Goal: Answer question/provide support: Share knowledge or assist other users

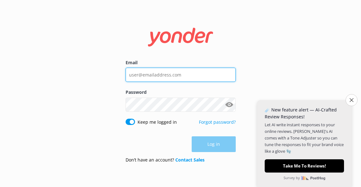
click at [178, 75] on input "Email" at bounding box center [180, 75] width 110 height 14
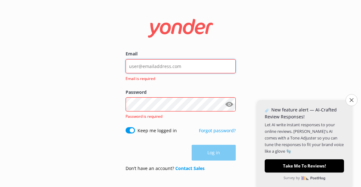
type input "[EMAIL_ADDRESS][DOMAIN_NAME]"
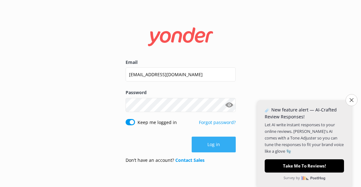
click at [209, 144] on button "Log in" at bounding box center [213, 144] width 44 height 16
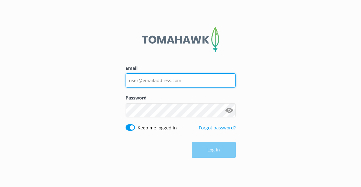
click at [160, 79] on input "Email" at bounding box center [180, 80] width 110 height 14
type input "[EMAIL_ADDRESS][DOMAIN_NAME]"
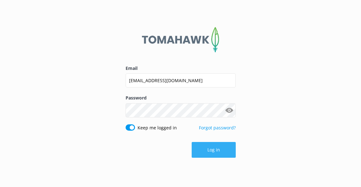
click at [205, 151] on button "Log in" at bounding box center [213, 150] width 44 height 16
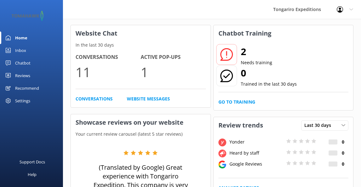
scroll to position [25, 0]
click at [229, 50] on icon at bounding box center [226, 54] width 13 height 13
click at [240, 101] on link "Go to Training" at bounding box center [236, 101] width 37 height 7
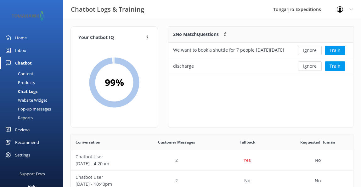
scroll to position [0, 0]
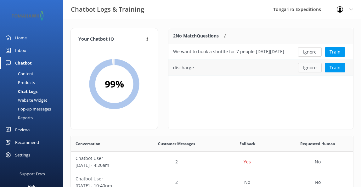
click at [309, 66] on button "Ignore" at bounding box center [310, 67] width 24 height 9
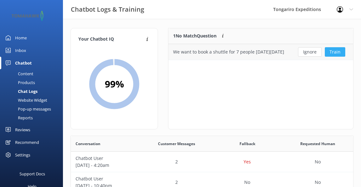
click at [337, 51] on button "Train" at bounding box center [334, 51] width 20 height 9
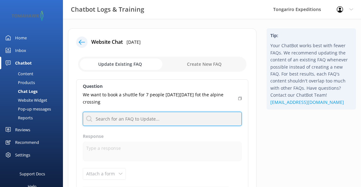
click at [145, 118] on input "text" at bounding box center [162, 119] width 159 height 14
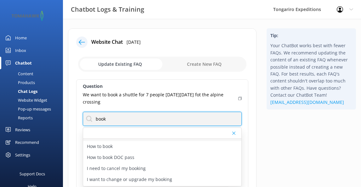
scroll to position [30, 0]
type input "book"
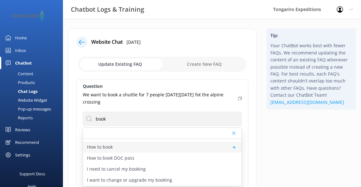
click at [108, 147] on p "How to book" at bounding box center [100, 146] width 26 height 7
type textarea "Ready for your next adventure? Booking your one-way or return shuttle service i…"
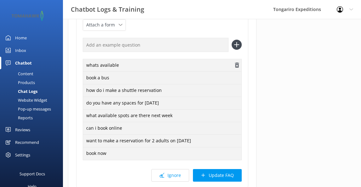
scroll to position [164, 0]
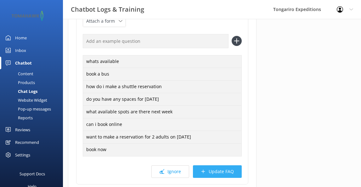
click at [216, 171] on button "Update FAQ" at bounding box center [217, 171] width 49 height 13
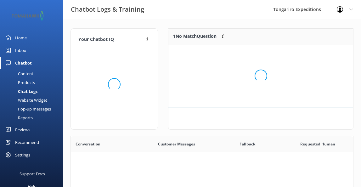
scroll to position [79, 185]
